Goal: Use online tool/utility: Utilize a website feature to perform a specific function

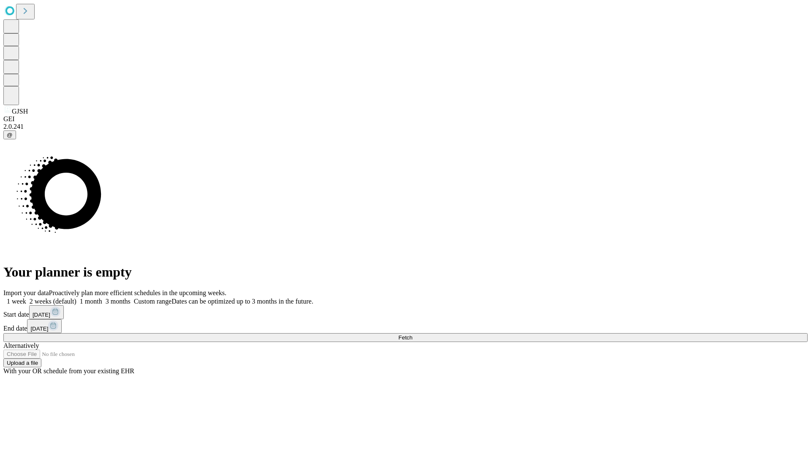
click at [412, 335] on span "Fetch" at bounding box center [405, 338] width 14 height 6
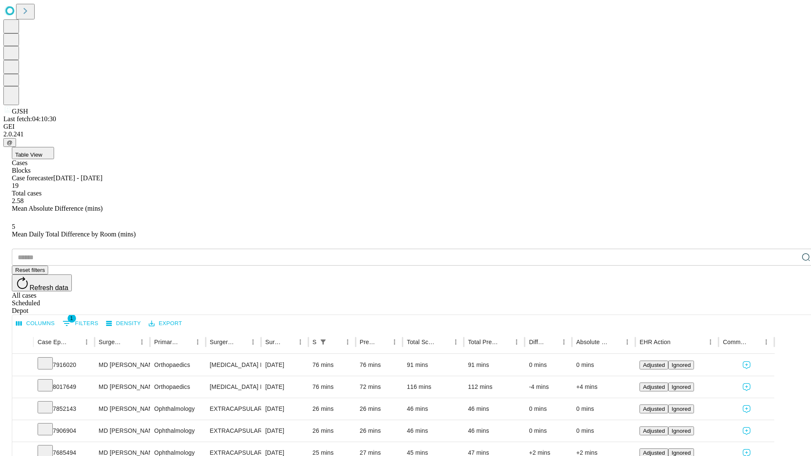
click at [42, 152] on span "Table View" at bounding box center [28, 155] width 27 height 6
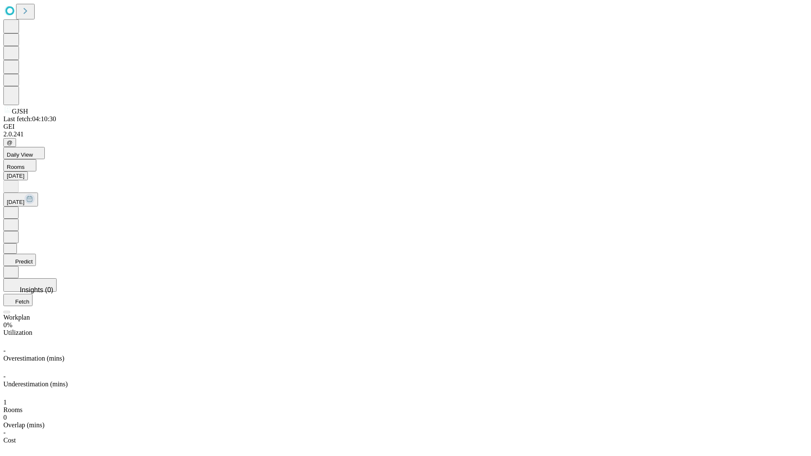
click at [36, 254] on button "Predict" at bounding box center [19, 260] width 33 height 12
